Goal: Transaction & Acquisition: Purchase product/service

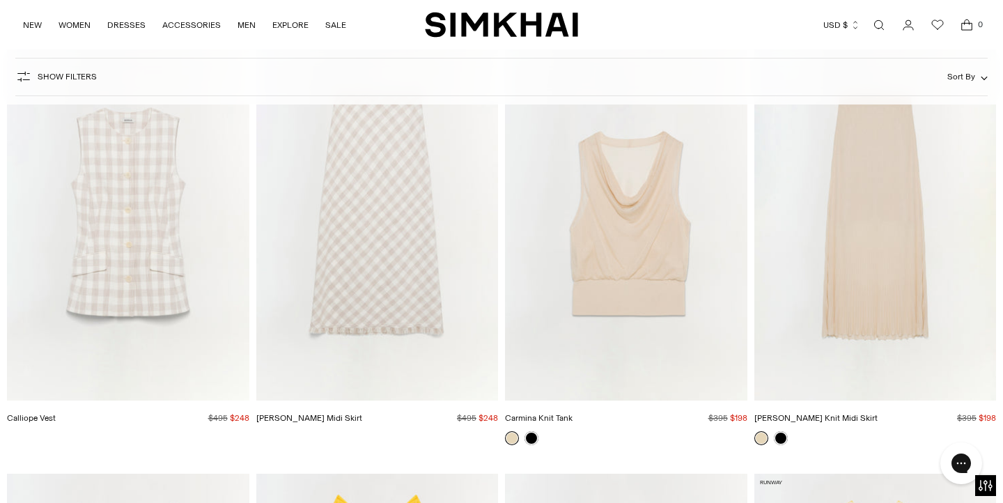
scroll to position [3919, 0]
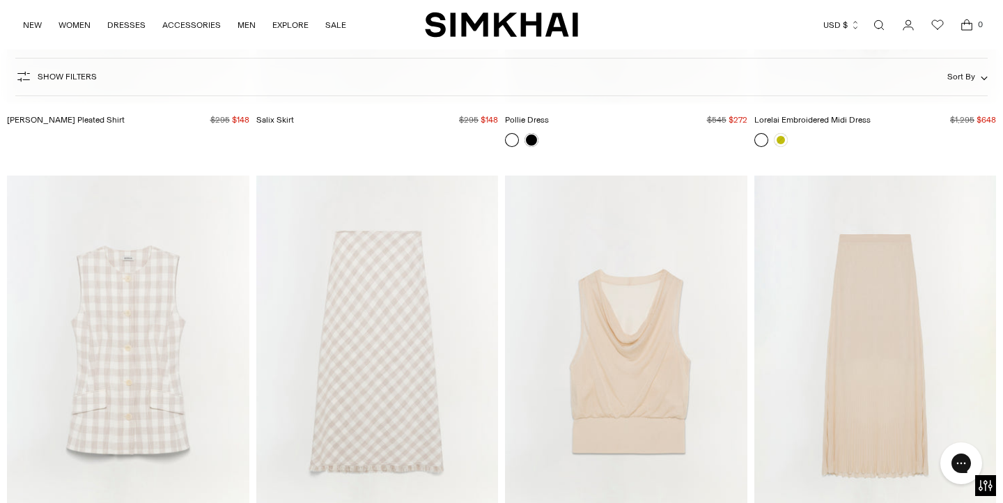
click at [879, 29] on link "Open search modal" at bounding box center [880, 25] width 28 height 28
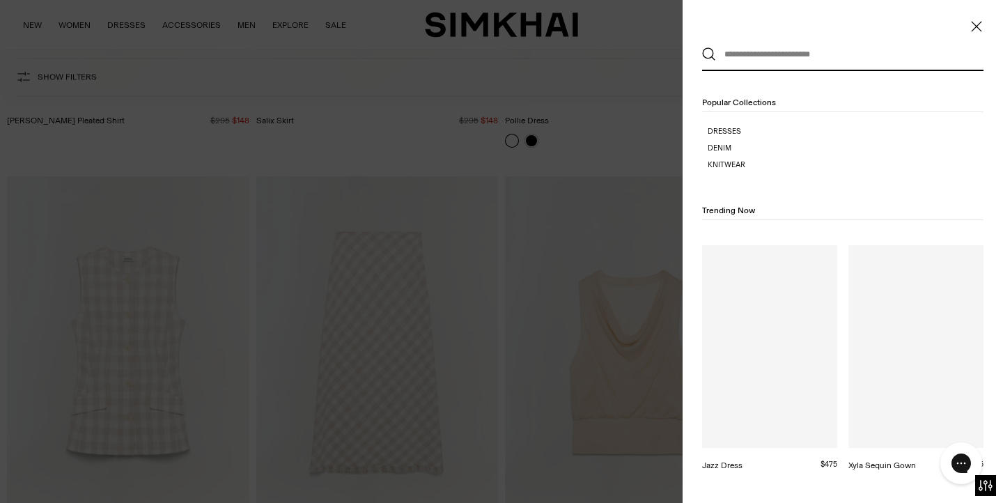
scroll to position [0, 0]
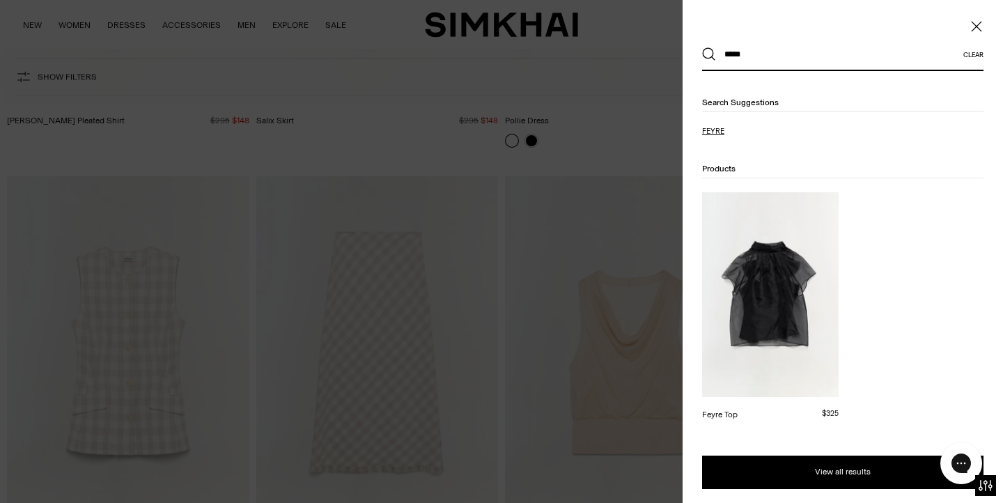
type input "*****"
click at [716, 130] on mark "feyre" at bounding box center [713, 131] width 22 height 9
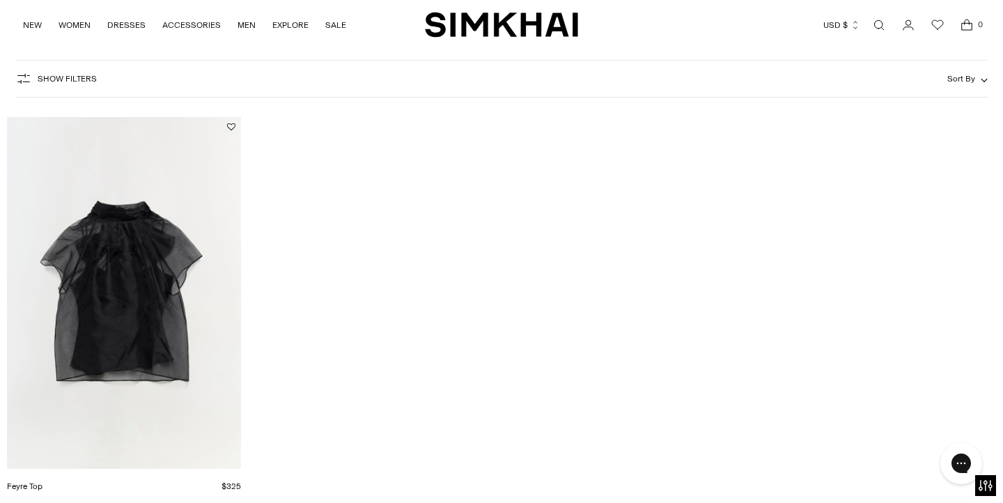
scroll to position [186, 0]
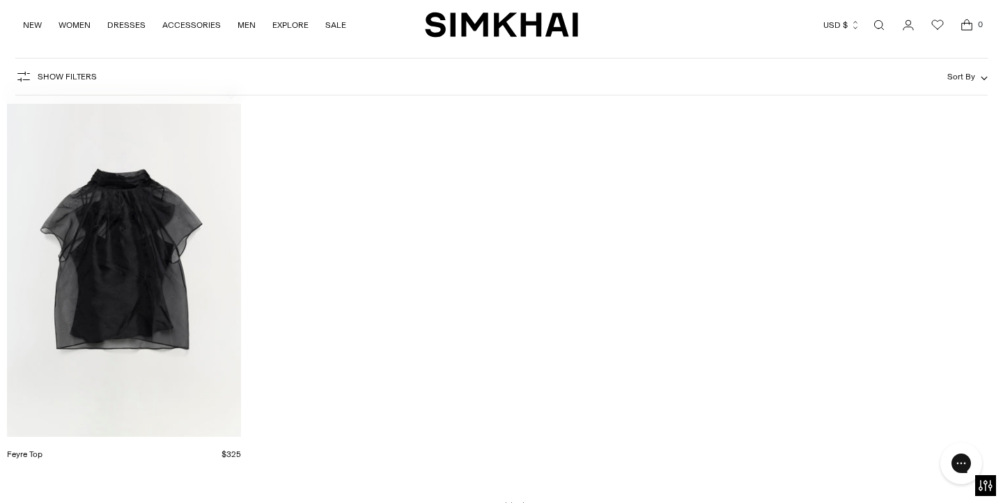
click at [0, 0] on img "Feyre Top" at bounding box center [0, 0] width 0 height 0
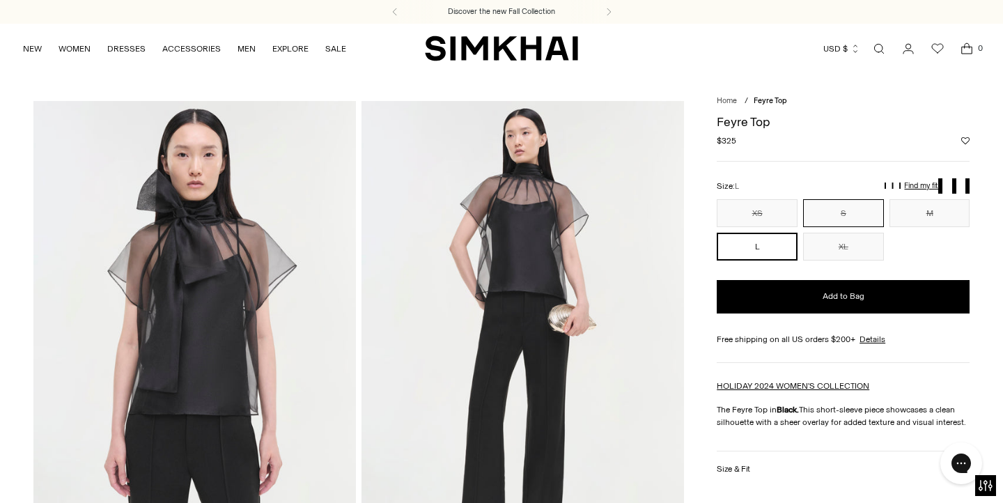
click at [857, 208] on button "S" at bounding box center [843, 213] width 81 height 28
